Goal: Information Seeking & Learning: Learn about a topic

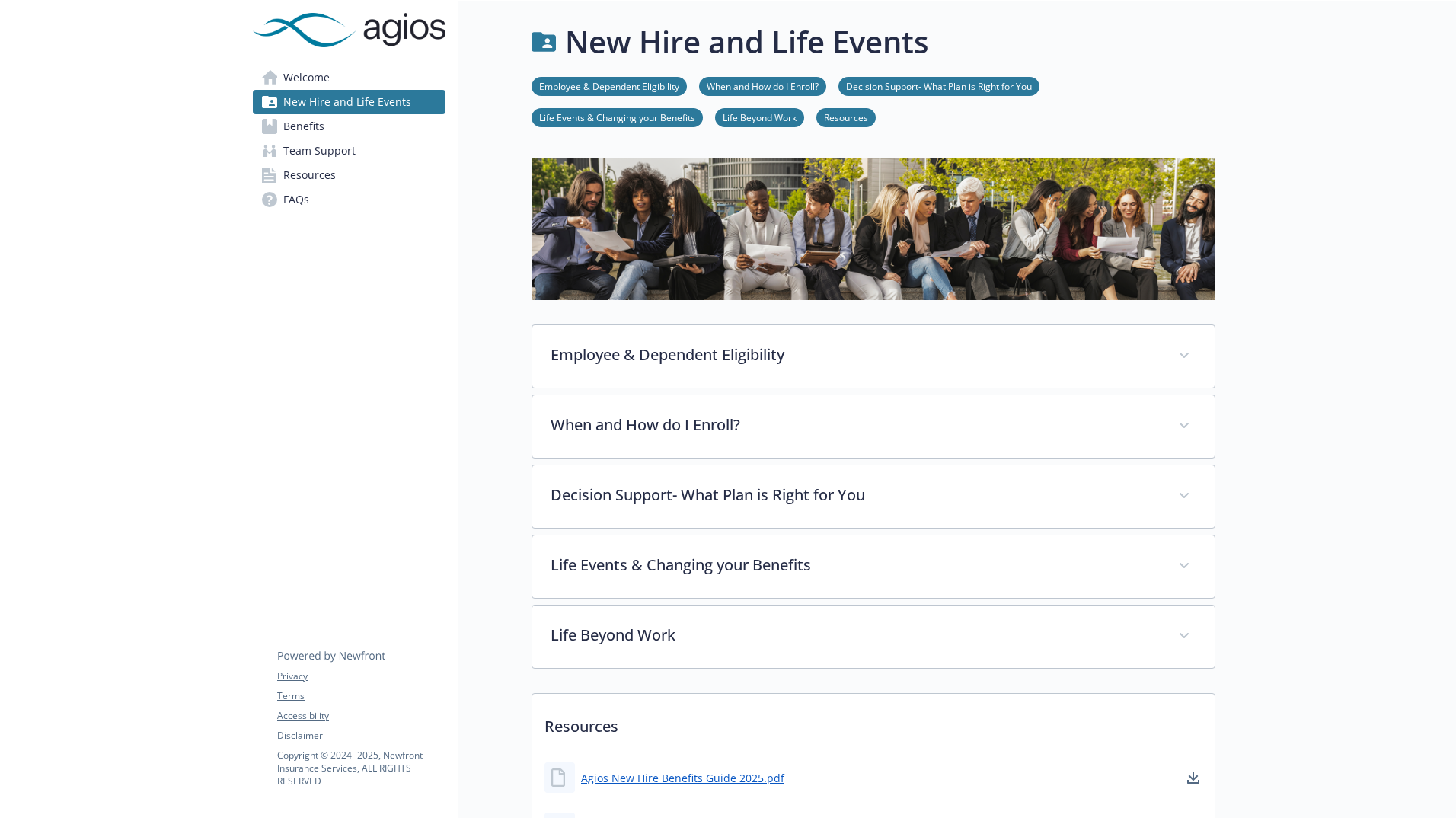
click at [756, 121] on link "Life Beyond Work" at bounding box center [759, 117] width 89 height 15
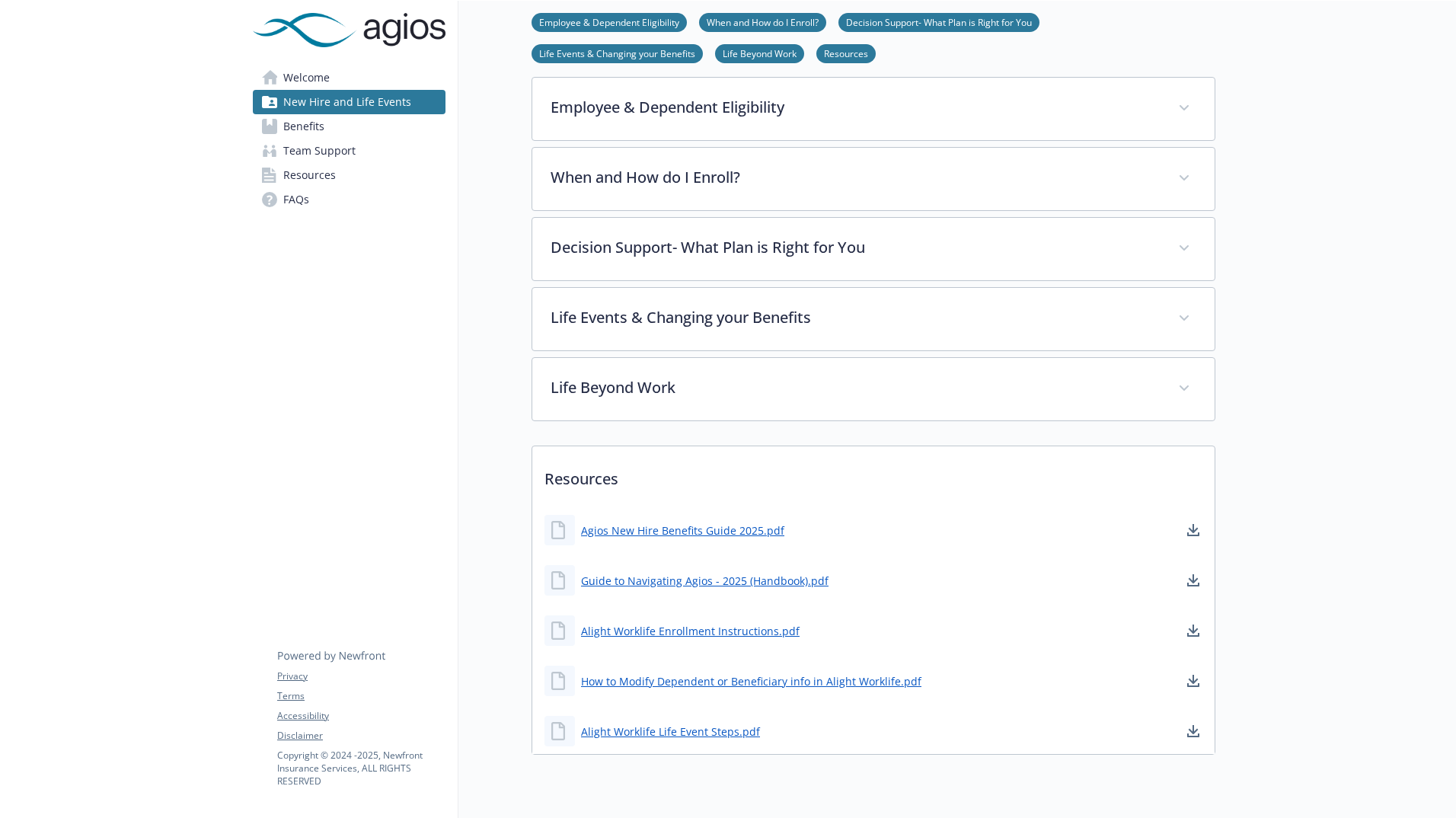
scroll to position [306, 11]
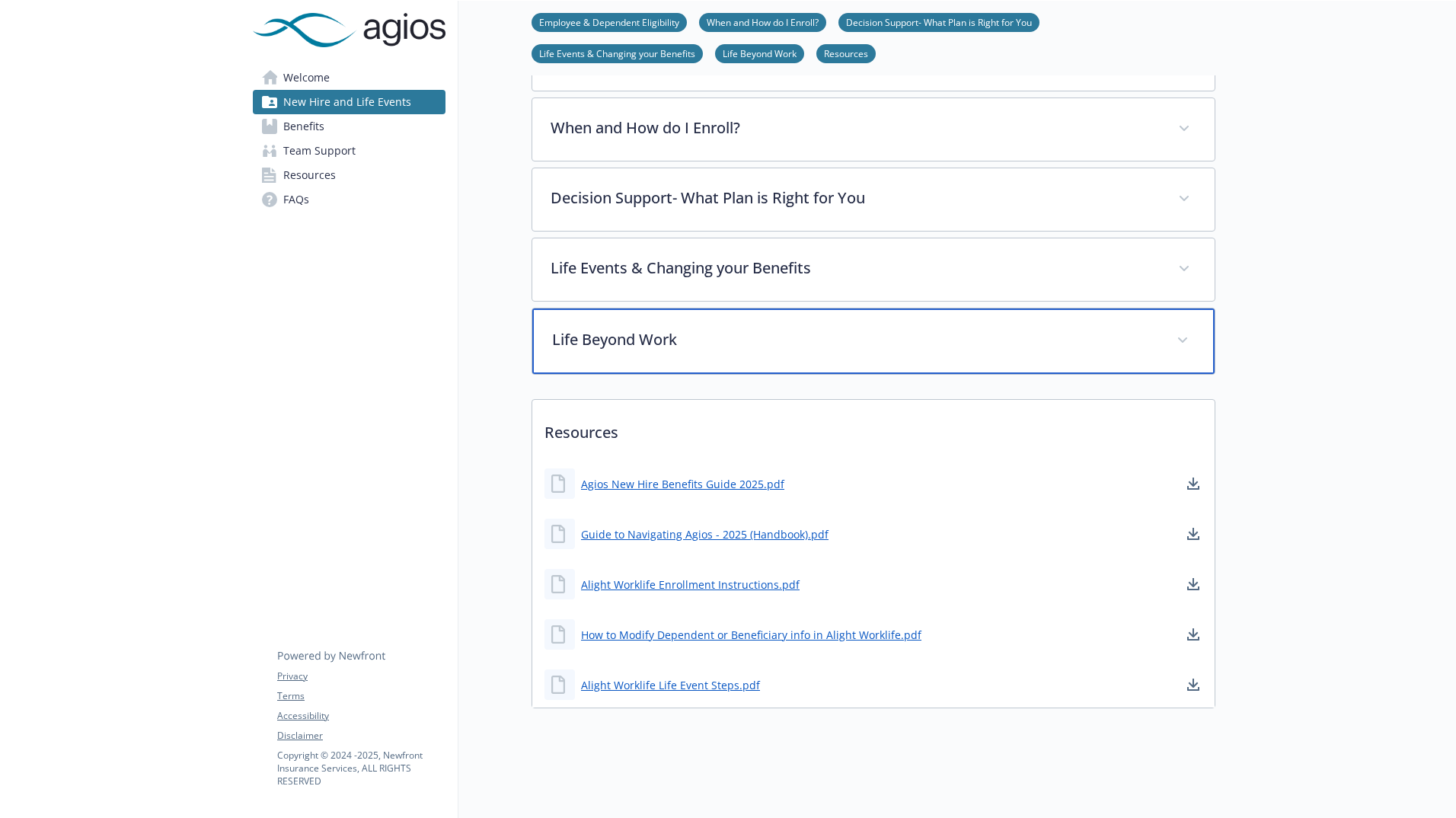
click at [878, 318] on div "Life Beyond Work" at bounding box center [873, 342] width 683 height 66
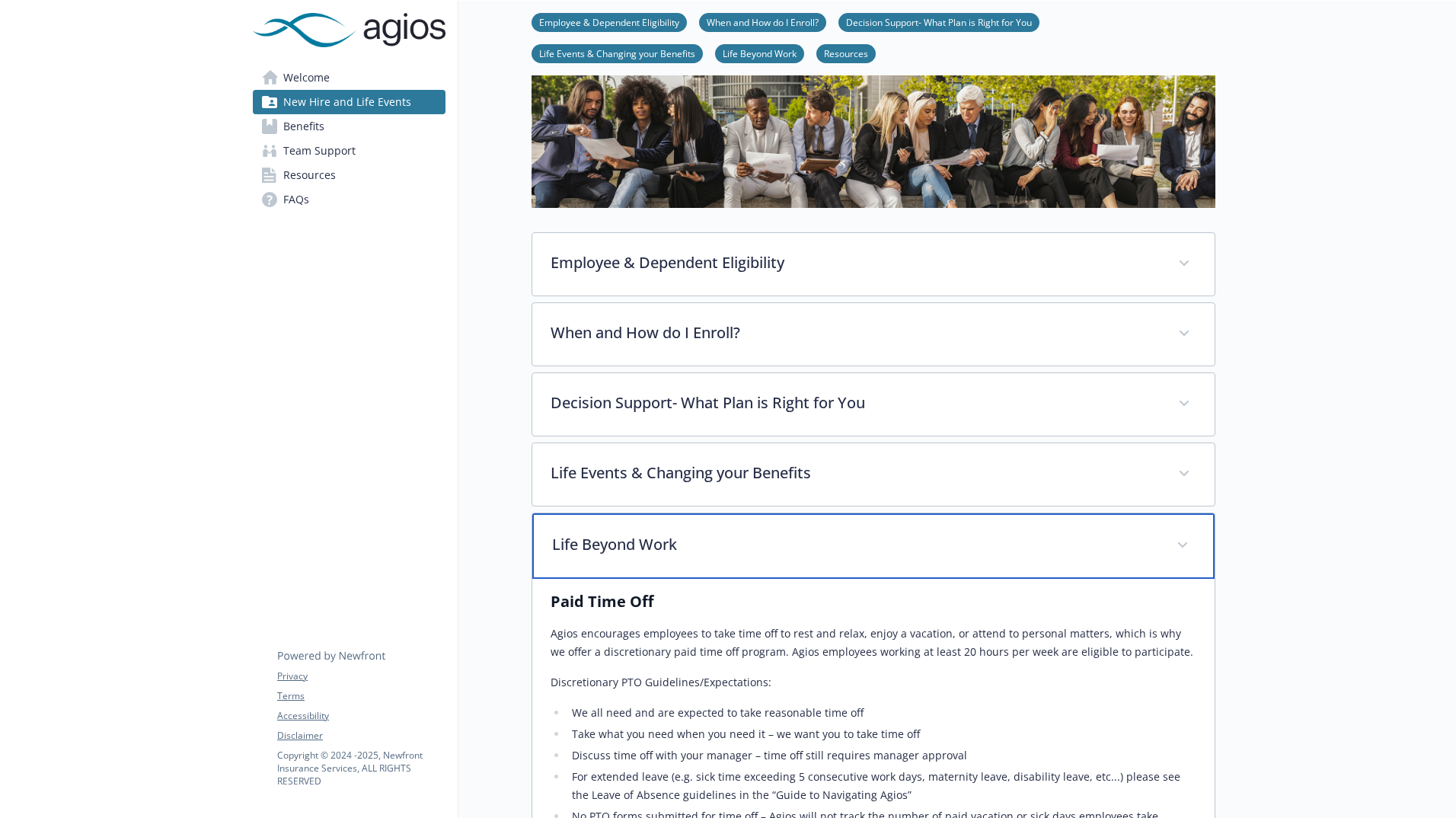
scroll to position [0, 11]
